Goal: Transaction & Acquisition: Purchase product/service

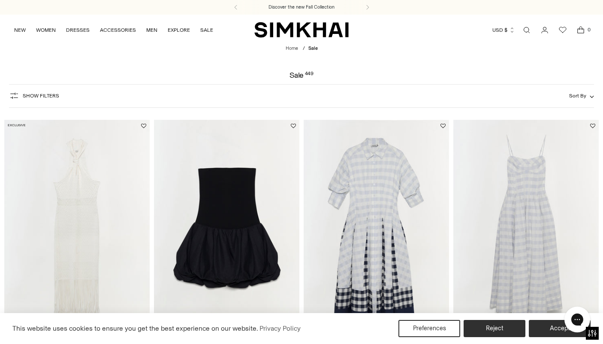
click at [45, 99] on span "Show Filters" at bounding box center [41, 96] width 36 height 6
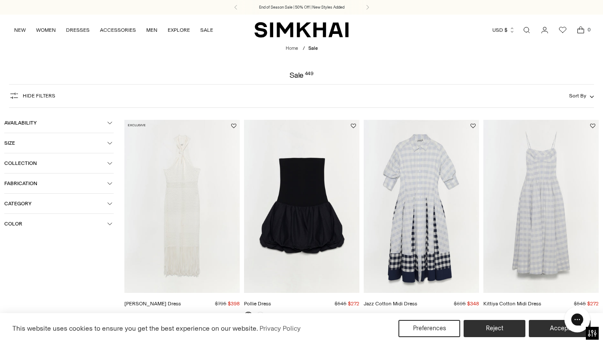
click at [56, 204] on span "Category" at bounding box center [55, 203] width 103 height 6
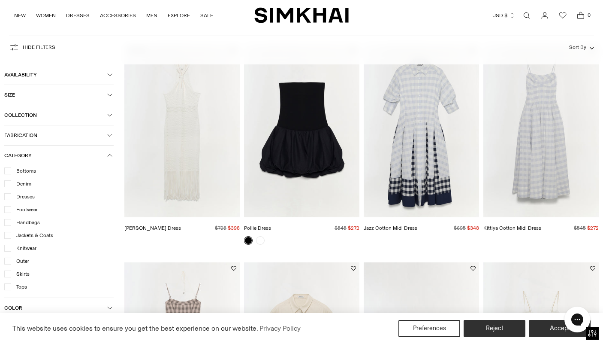
scroll to position [77, 0]
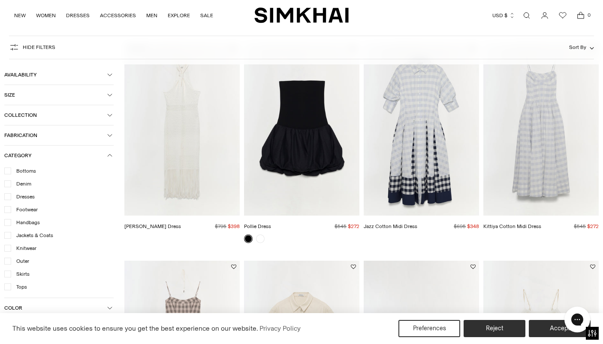
click at [38, 221] on span "Handbags" at bounding box center [25, 222] width 29 height 8
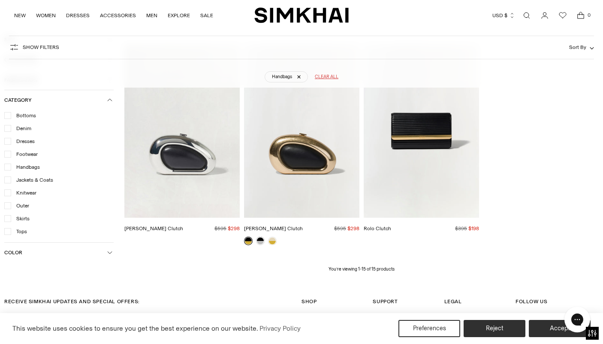
scroll to position [785, 0]
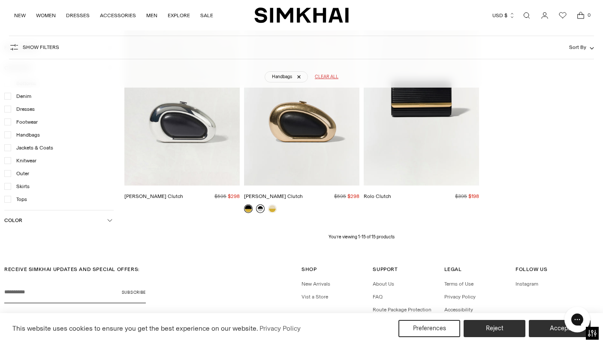
click at [261, 210] on link at bounding box center [260, 208] width 9 height 9
click at [272, 209] on link at bounding box center [272, 208] width 9 height 9
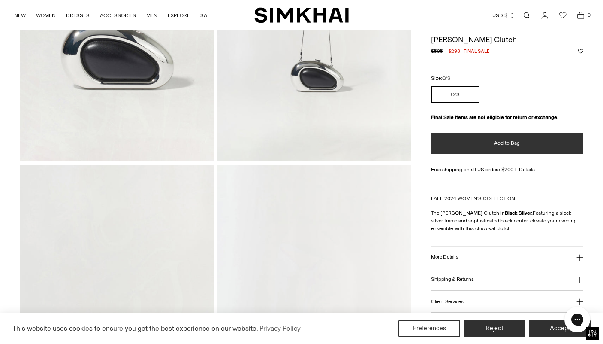
scroll to position [312, 0]
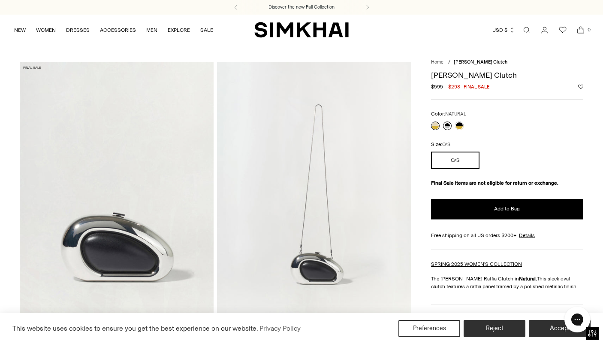
click at [447, 128] on link at bounding box center [447, 125] width 9 height 9
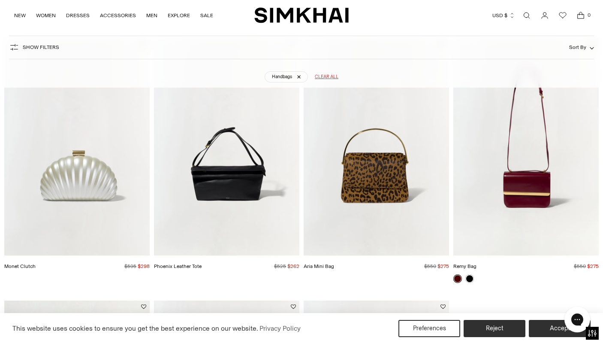
scroll to position [636, 0]
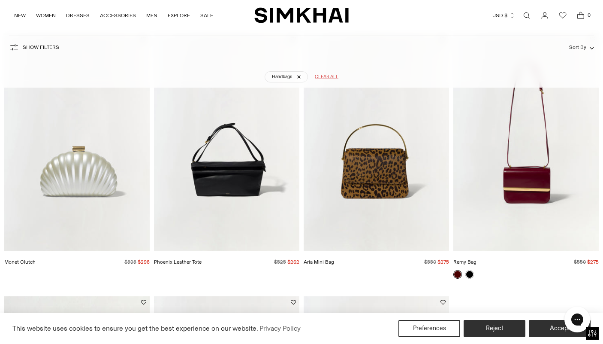
click at [0, 0] on img "Monet Clutch" at bounding box center [0, 0] width 0 height 0
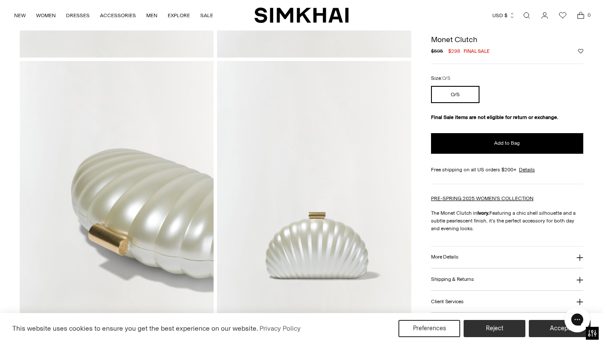
scroll to position [626, 0]
